Goal: Task Accomplishment & Management: Complete application form

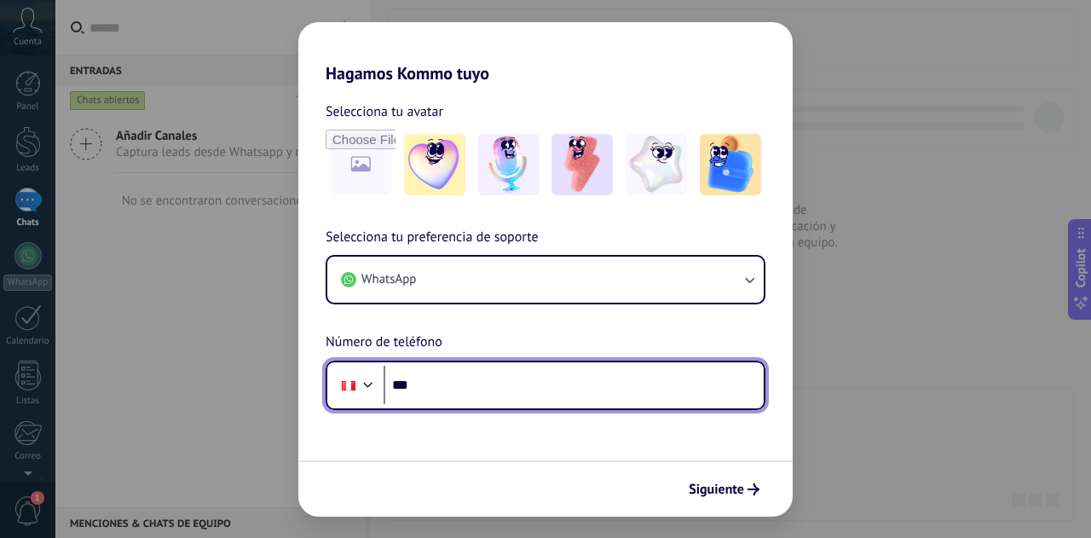
click at [479, 386] on input "***" at bounding box center [574, 385] width 380 height 39
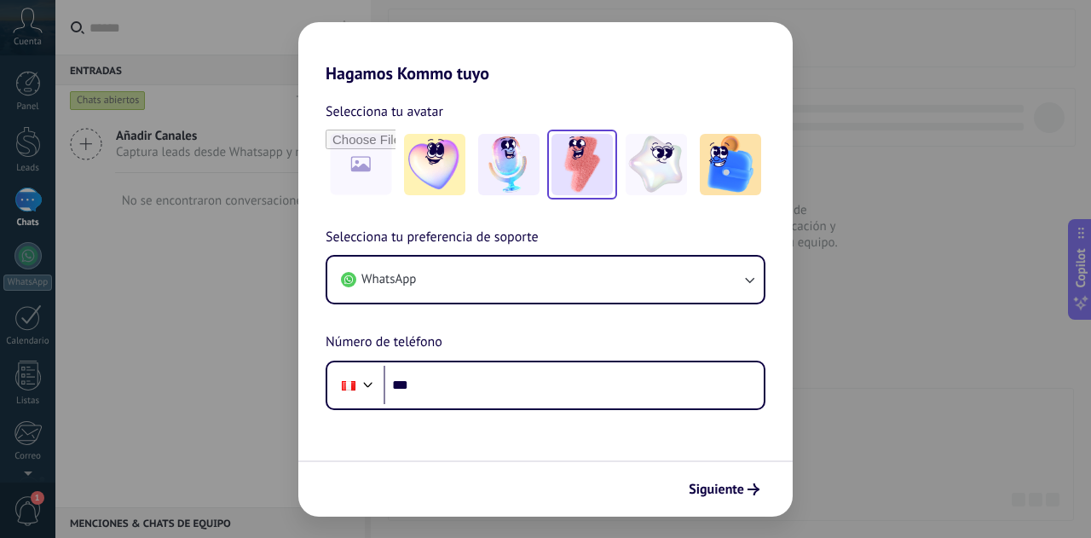
click at [579, 169] on img at bounding box center [582, 164] width 61 height 61
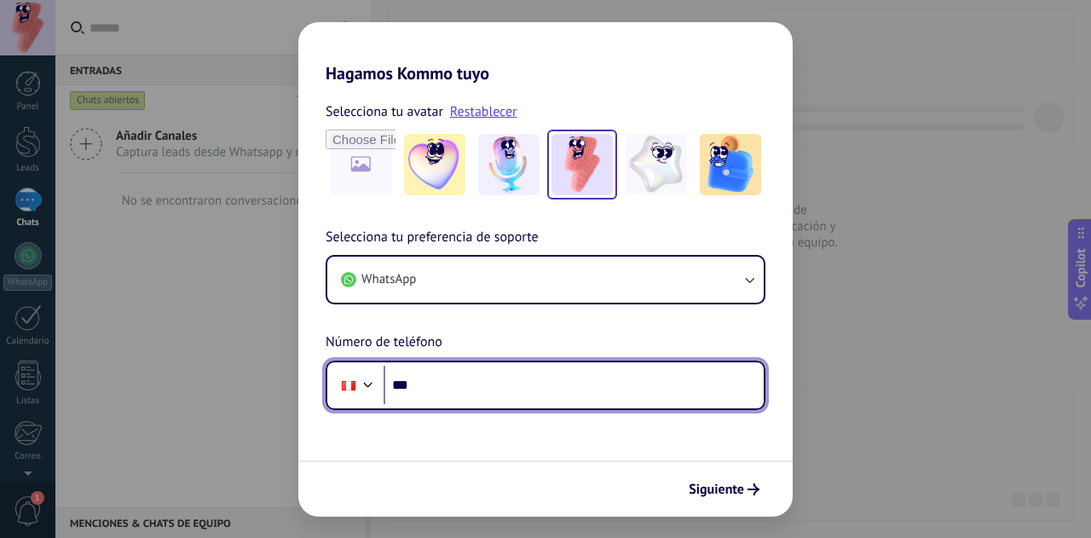
click at [448, 398] on input "***" at bounding box center [574, 385] width 380 height 39
type input "**********"
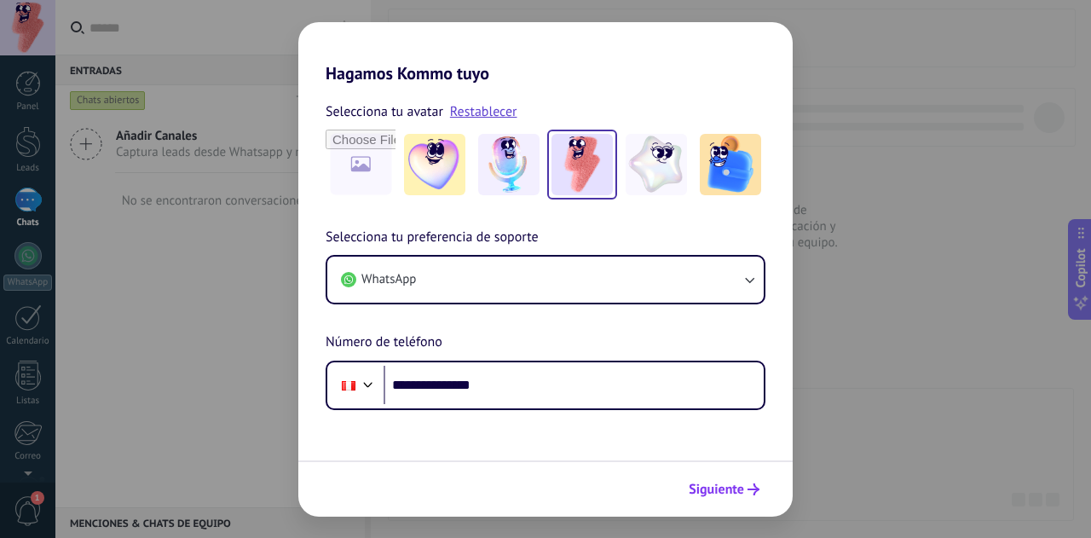
click at [742, 486] on span "Siguiente" at bounding box center [716, 489] width 55 height 12
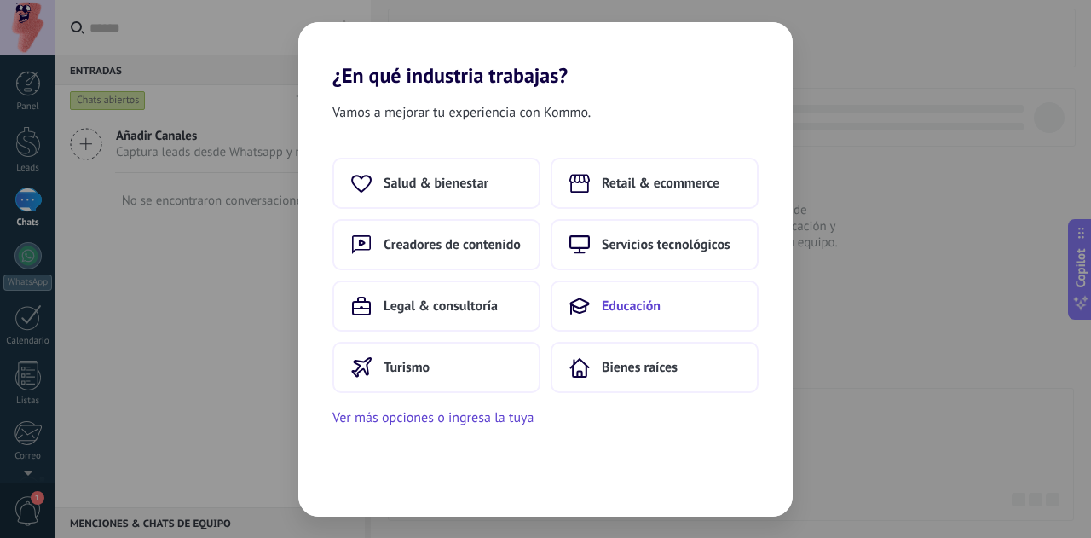
click at [632, 313] on span "Educación" at bounding box center [631, 306] width 59 height 17
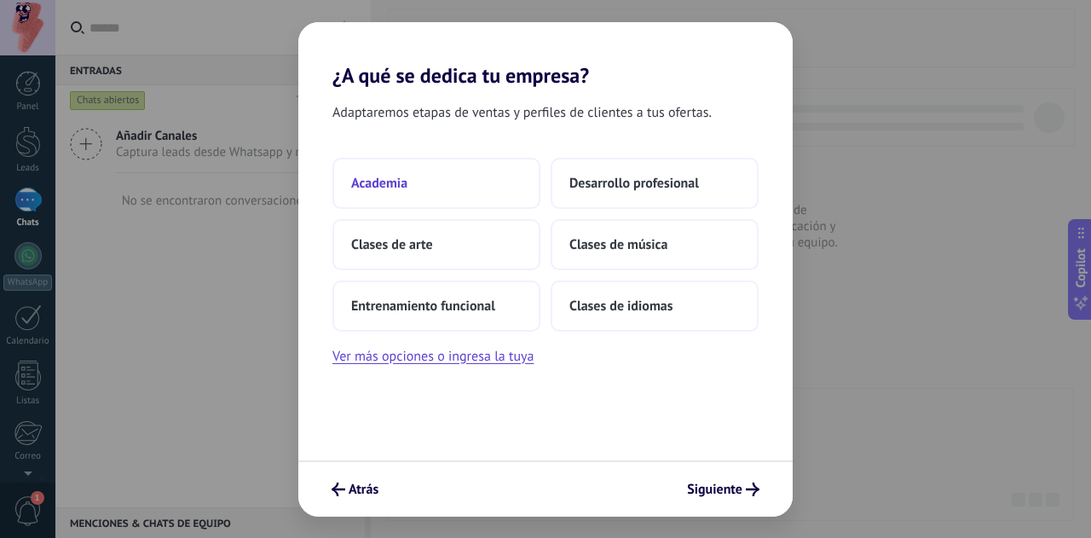
click at [372, 171] on button "Academia" at bounding box center [437, 183] width 208 height 51
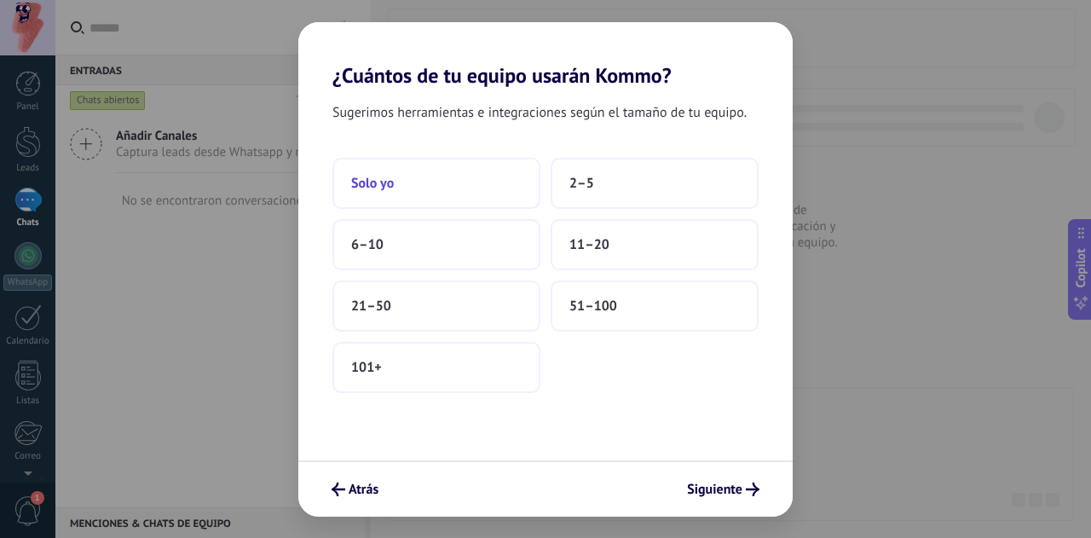
click at [456, 191] on button "Solo yo" at bounding box center [437, 183] width 208 height 51
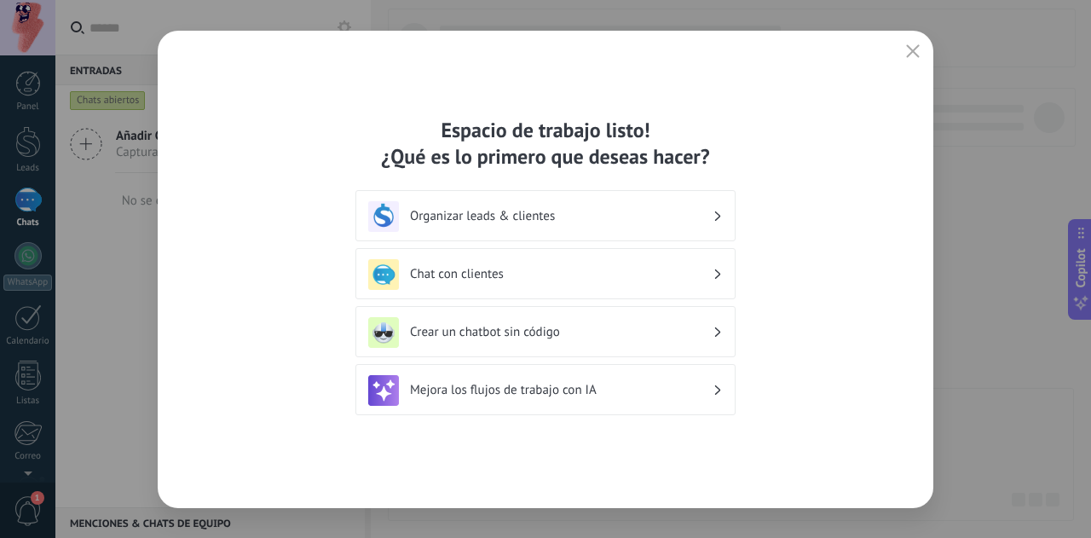
drag, startPoint x: 604, startPoint y: 1, endPoint x: 796, endPoint y: 179, distance: 261.8
click at [796, 179] on div "Espacio de trabajo listo! ¿Qué es lo primero que deseas hacer? Organizar leads …" at bounding box center [546, 269] width 776 height 477
click at [502, 280] on h3 "Chat con clientes" at bounding box center [561, 274] width 303 height 16
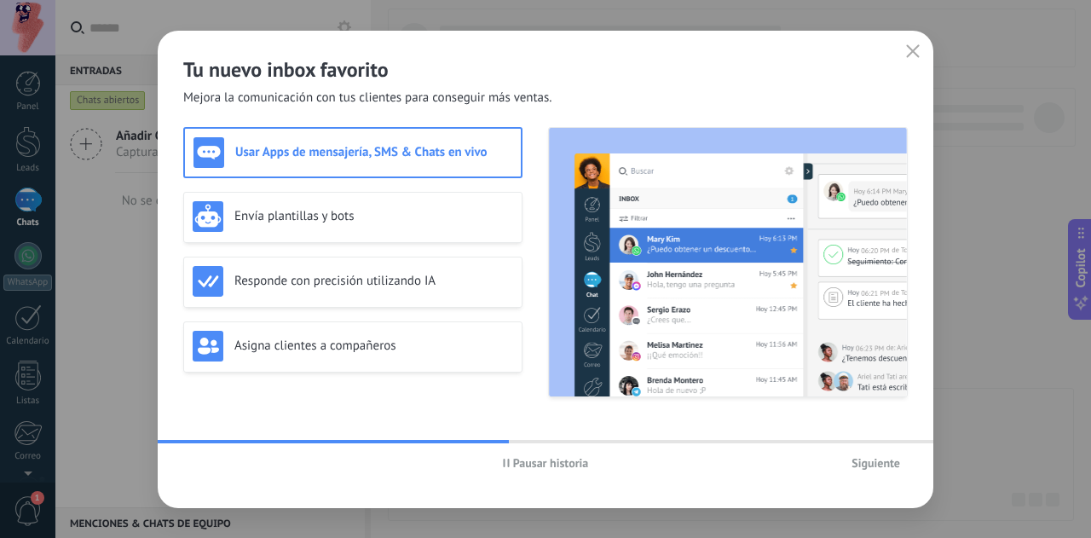
click at [877, 461] on span "Siguiente" at bounding box center [876, 463] width 49 height 12
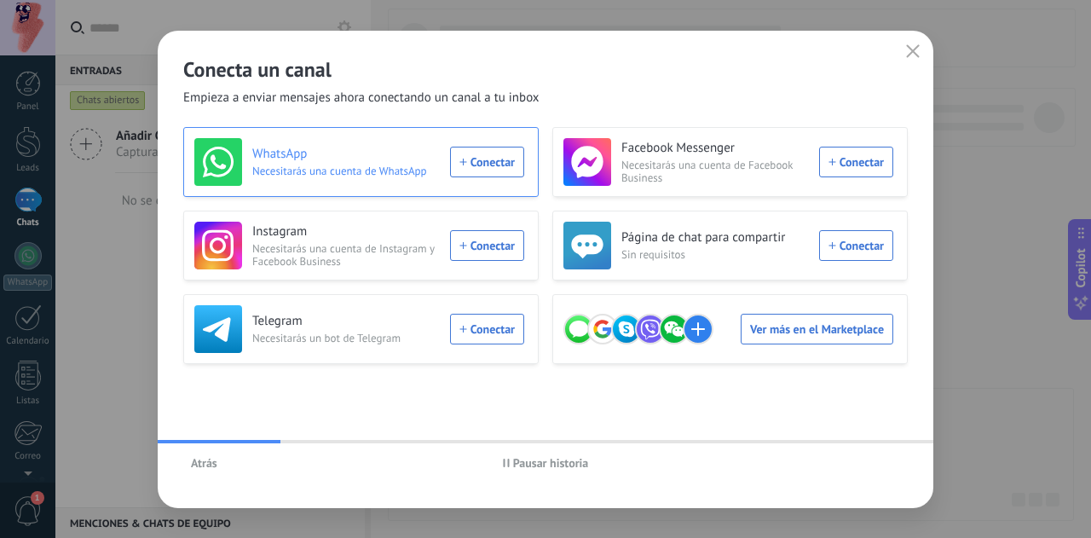
click at [491, 166] on div "WhatsApp Necesitarás una cuenta de WhatsApp Conectar" at bounding box center [359, 162] width 330 height 48
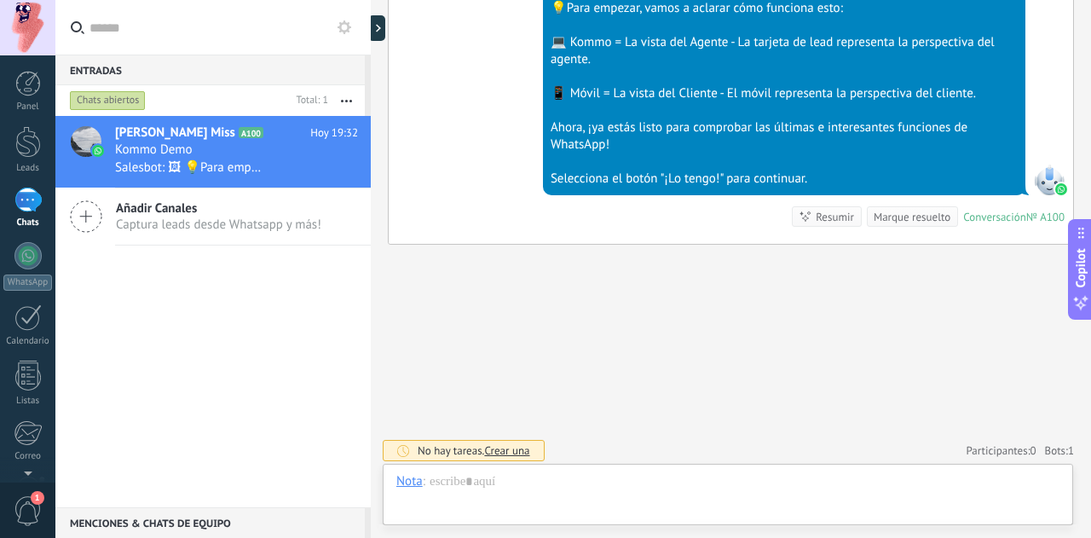
scroll to position [26, 0]
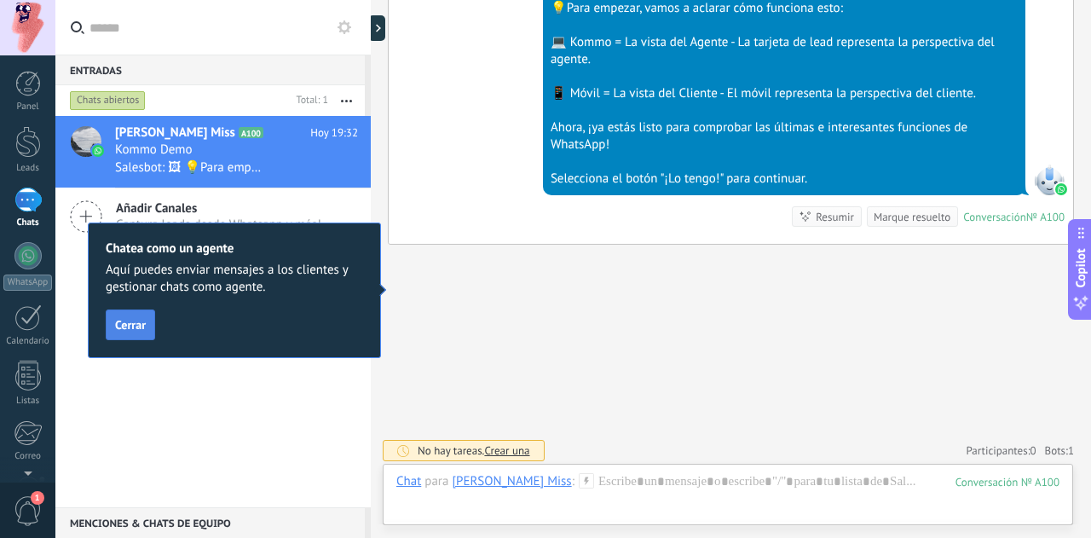
click at [133, 328] on span "Cerrar" at bounding box center [130, 325] width 31 height 12
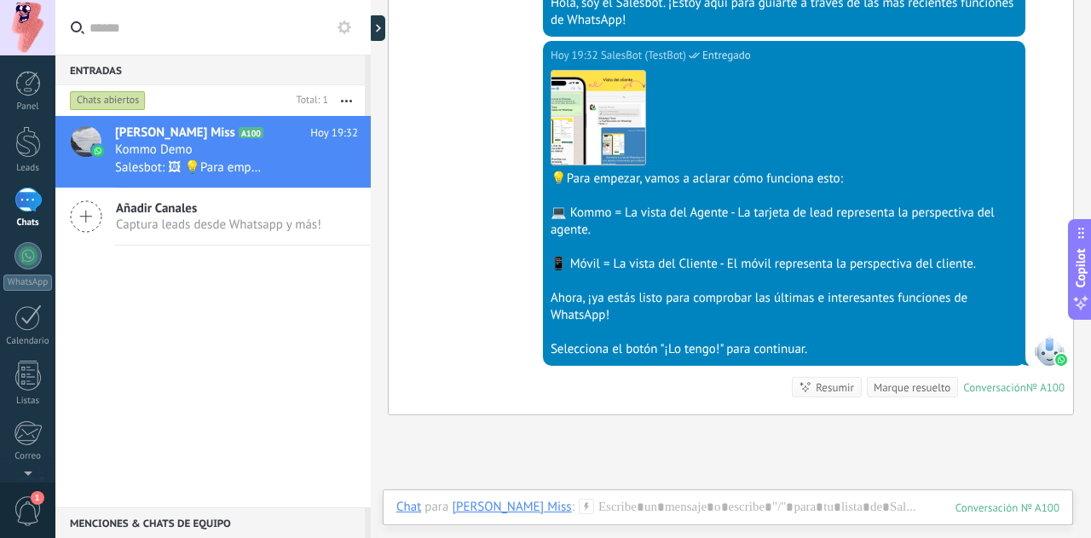
scroll to position [315, 0]
